Goal: Navigation & Orientation: Find specific page/section

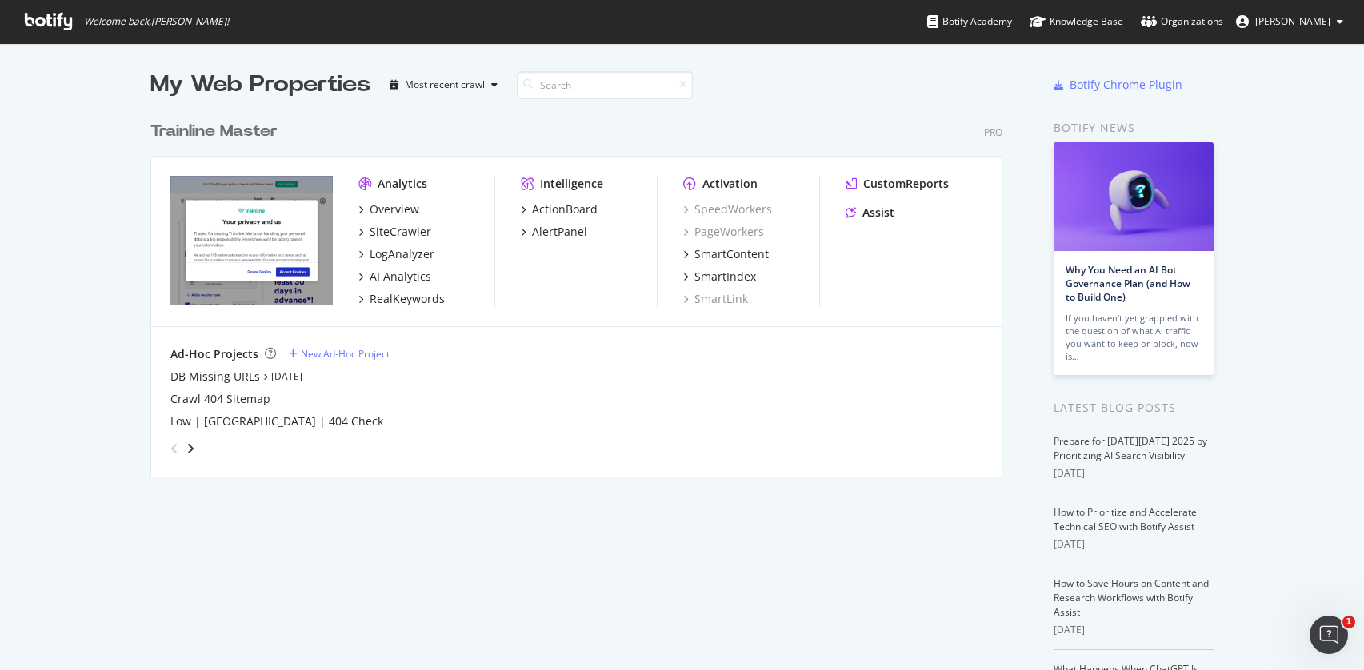
click at [1312, 15] on span "[PERSON_NAME]" at bounding box center [1292, 21] width 75 height 14
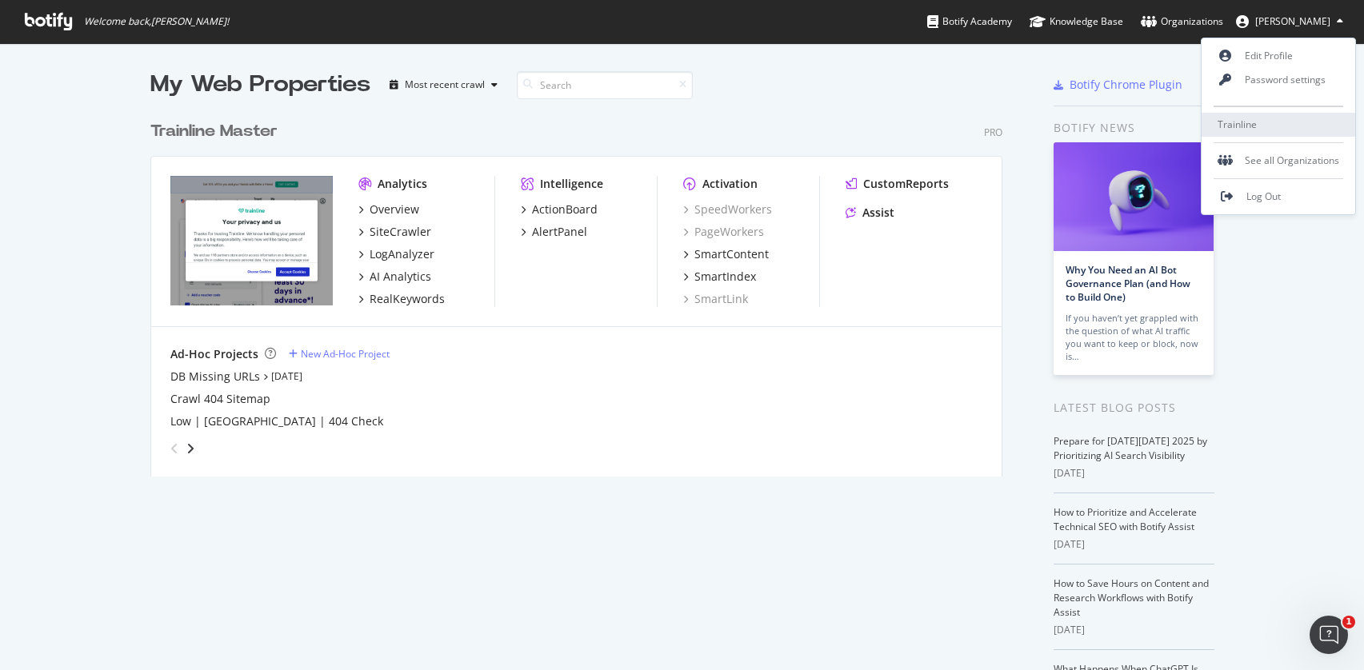
click at [1246, 123] on span "Trainline" at bounding box center [1236, 125] width 39 height 14
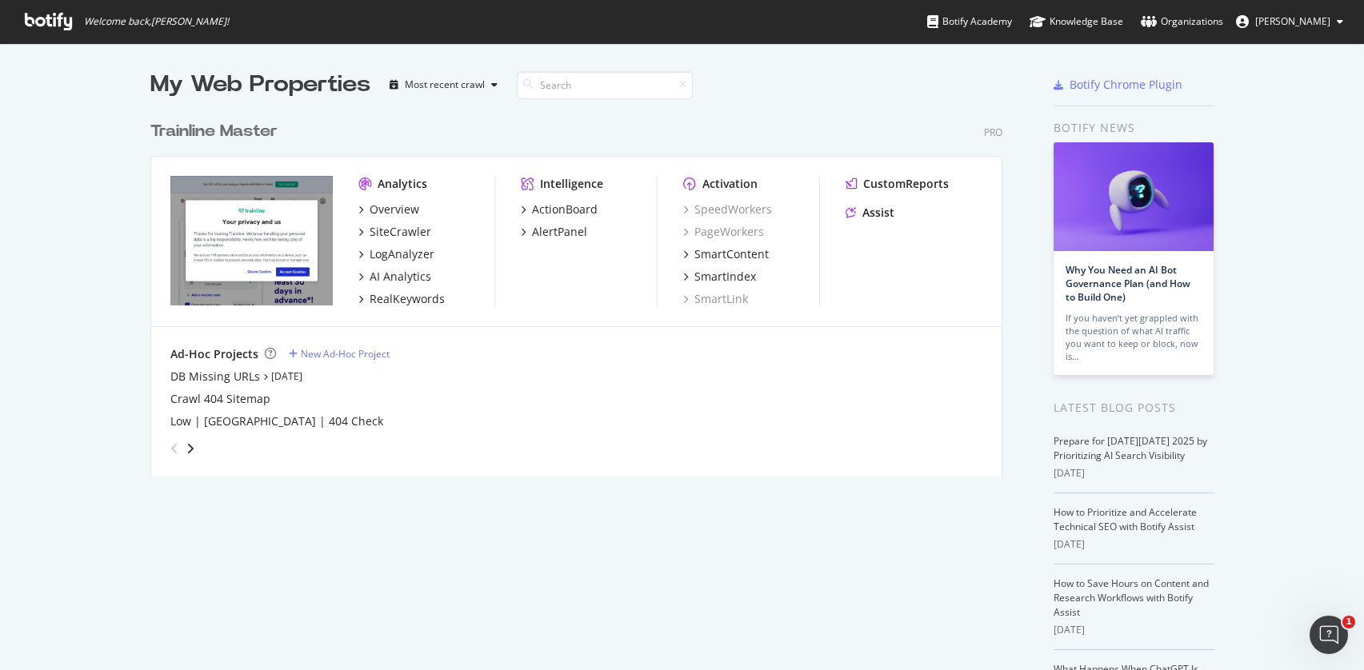
click at [1283, 22] on span "[PERSON_NAME]" at bounding box center [1292, 21] width 75 height 14
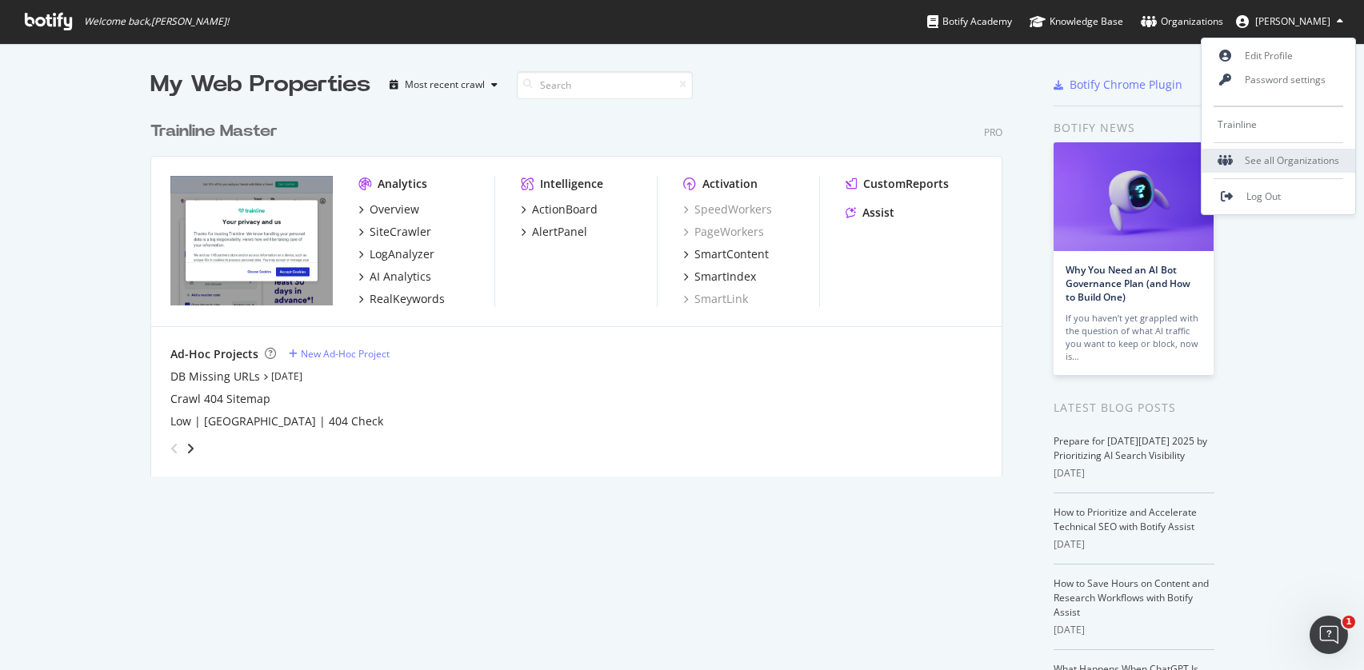
click at [1238, 150] on div "See all Organizations" at bounding box center [1278, 161] width 154 height 24
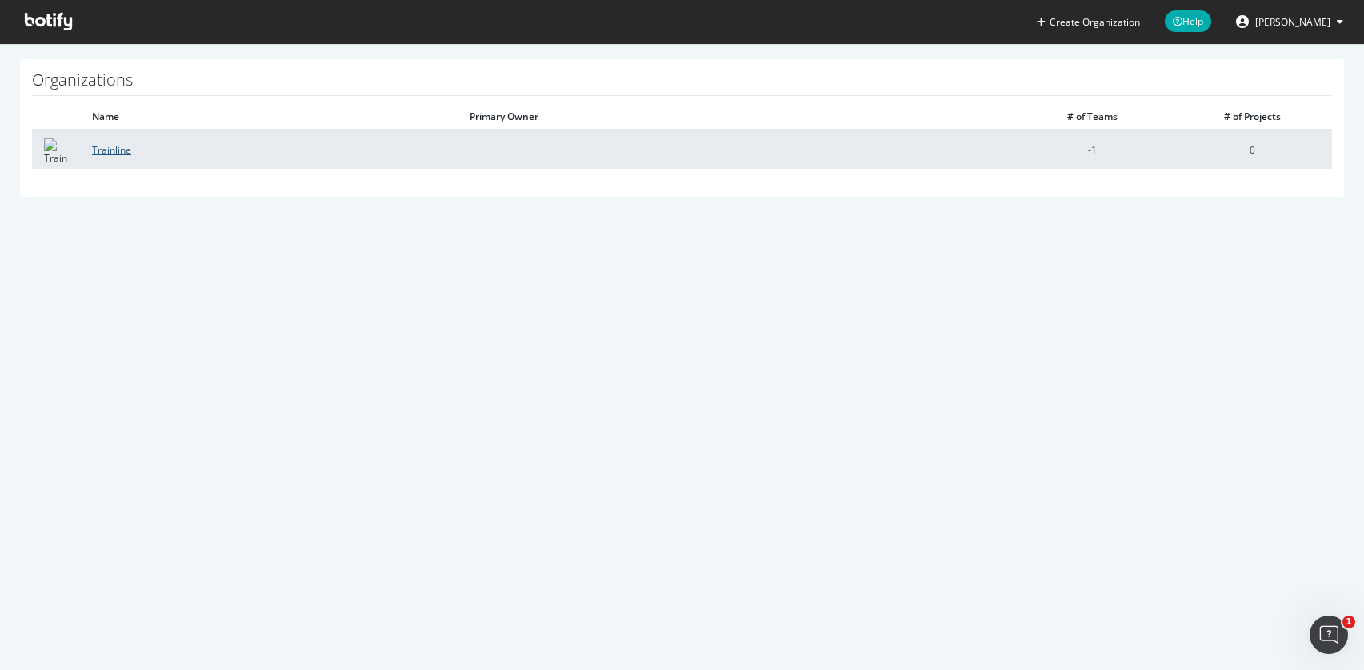
click at [116, 150] on link "Trainline" at bounding box center [111, 150] width 39 height 14
